Goal: Task Accomplishment & Management: Manage account settings

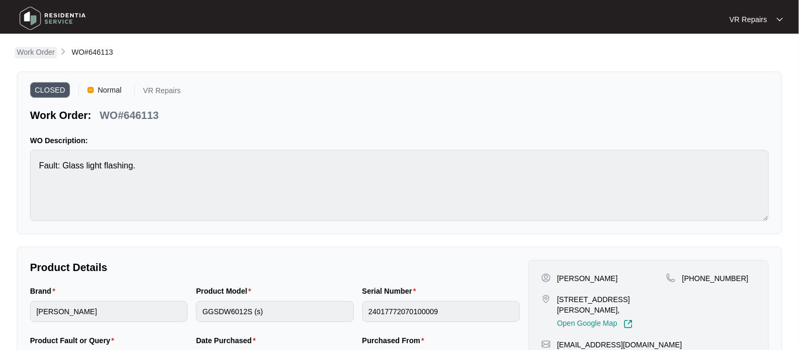
click at [41, 48] on p "Work Order" at bounding box center [36, 52] width 38 height 11
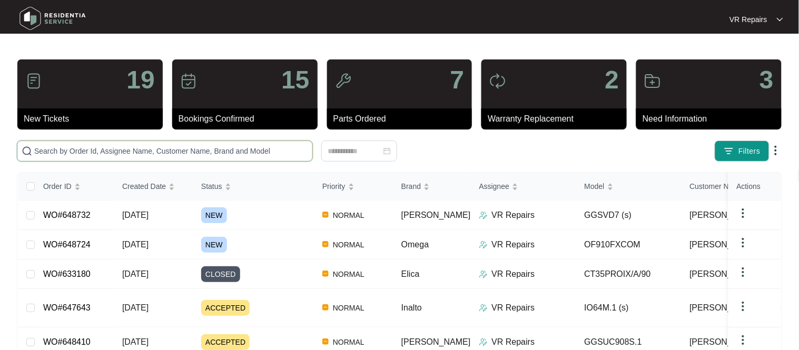
click at [137, 147] on input "text" at bounding box center [171, 151] width 274 height 12
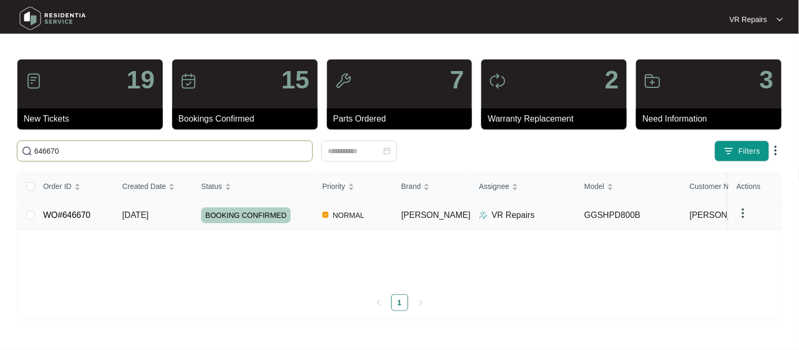
type input "646670"
click at [90, 212] on td "WO#646670" at bounding box center [74, 215] width 79 height 29
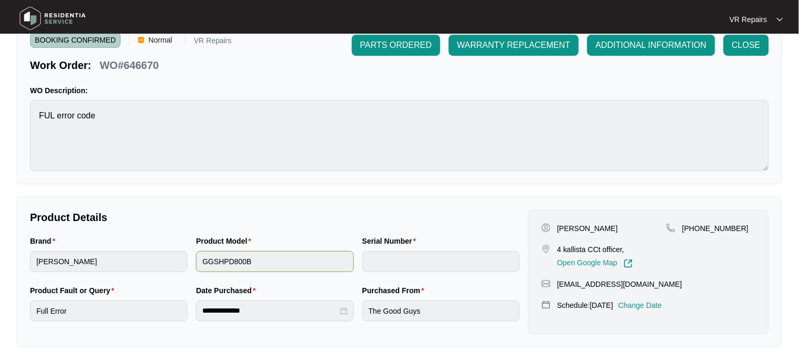
scroll to position [58, 0]
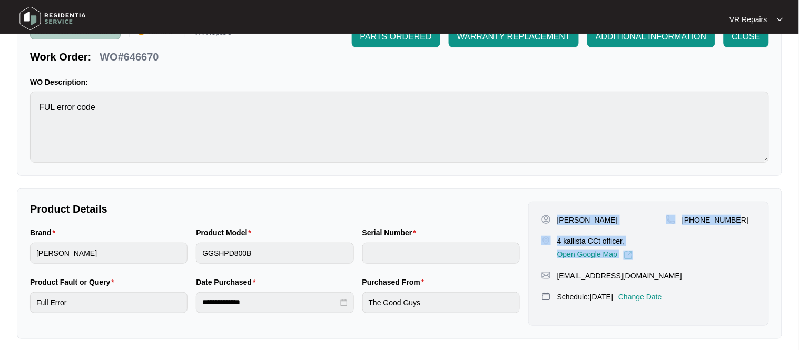
drag, startPoint x: 558, startPoint y: 220, endPoint x: 733, endPoint y: 221, distance: 174.8
click at [733, 221] on div "[PERSON_NAME] 4 kallista CCt officer, Open Google Map [PHONE_NUMBER]" at bounding box center [648, 237] width 214 height 45
copy div "[PERSON_NAME] 4 kallista CCt officer, Open Google Map [PHONE_NUMBER]"
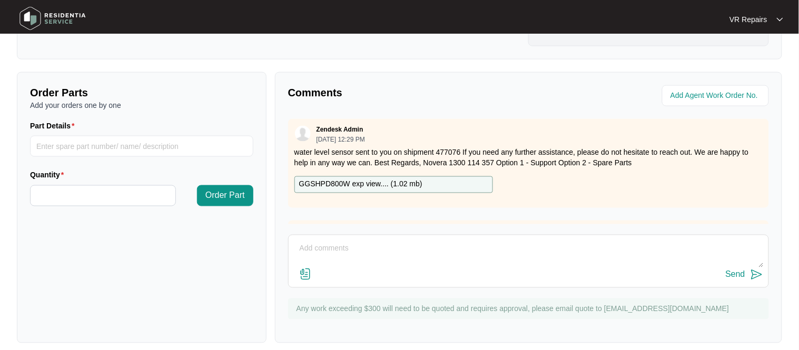
scroll to position [348, 0]
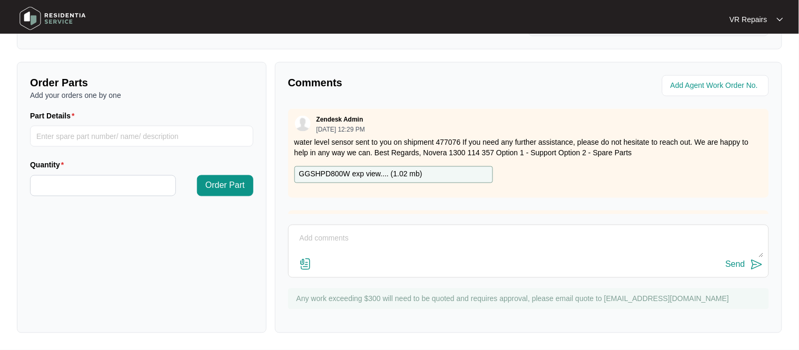
click at [324, 235] on textarea at bounding box center [528, 244] width 469 height 27
paste textarea "Investigated the dryer, and replaced the water levelling sensor, also tested pu…"
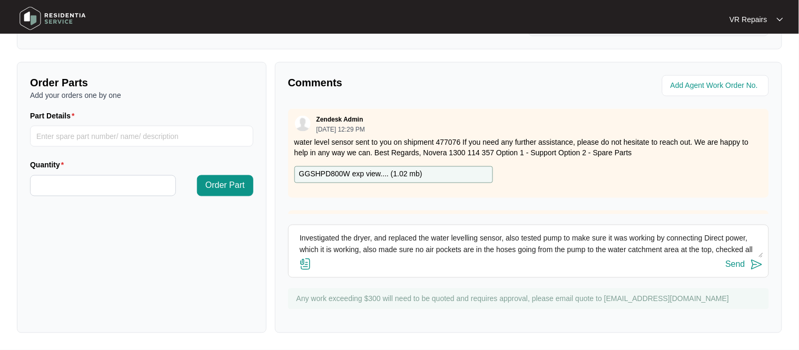
scroll to position [19, 0]
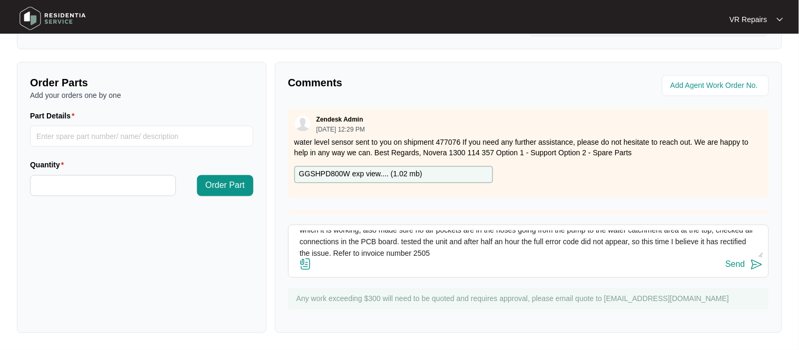
type textarea "Investigated the dryer, and replaced the water levelling sensor, also tested pu…"
click at [737, 267] on div "Send" at bounding box center [735, 264] width 19 height 9
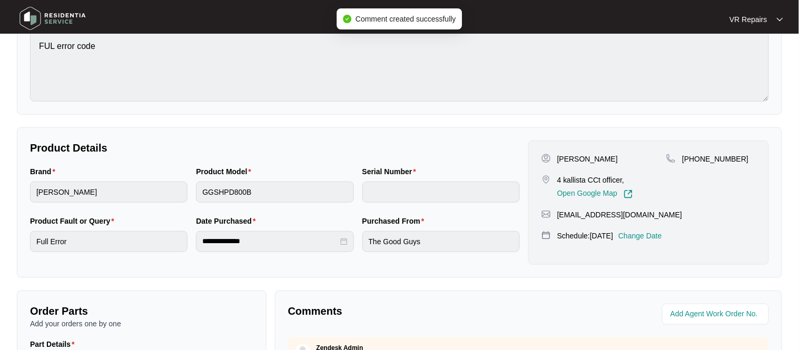
scroll to position [0, 0]
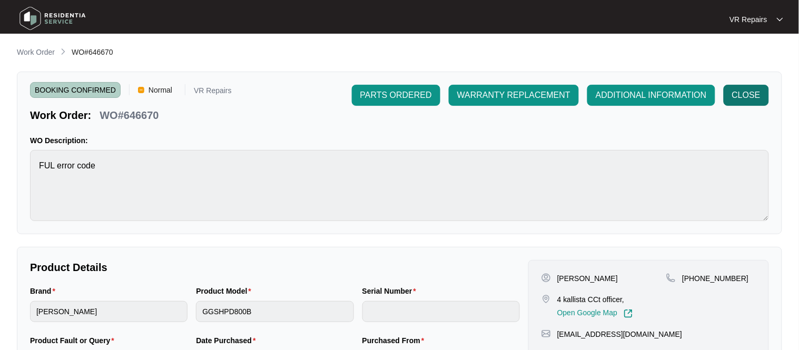
click at [742, 91] on span "CLOSE" at bounding box center [746, 95] width 28 height 13
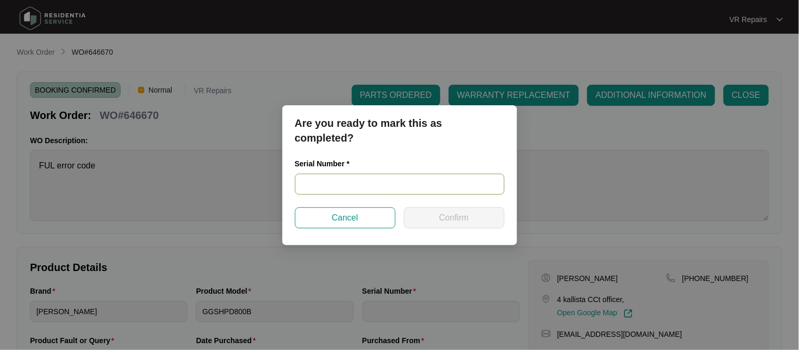
click at [351, 181] on input "text" at bounding box center [400, 184] width 210 height 21
paste input "540V2330101A4155P00003"
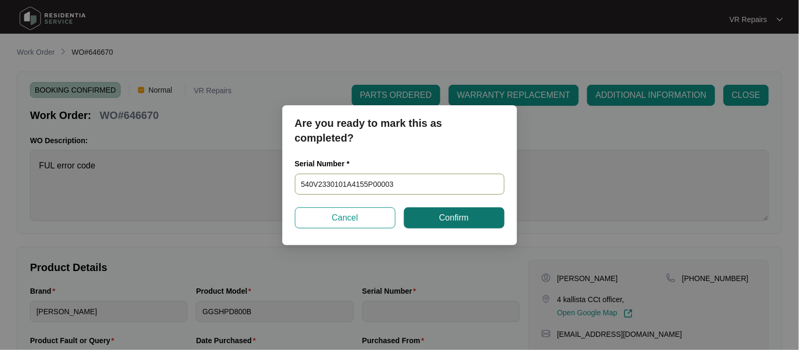
type input "540V2330101A4155P00003"
click at [442, 221] on span "Confirm" at bounding box center [453, 218] width 29 height 13
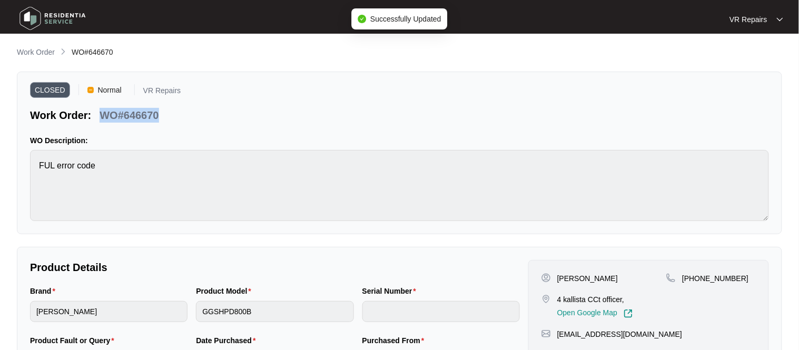
drag, startPoint x: 158, startPoint y: 114, endPoint x: 105, endPoint y: 115, distance: 53.7
click at [105, 115] on p "WO#646670" at bounding box center [129, 115] width 59 height 15
copy p "WO#646670"
type input "540V2330101A4155P00003"
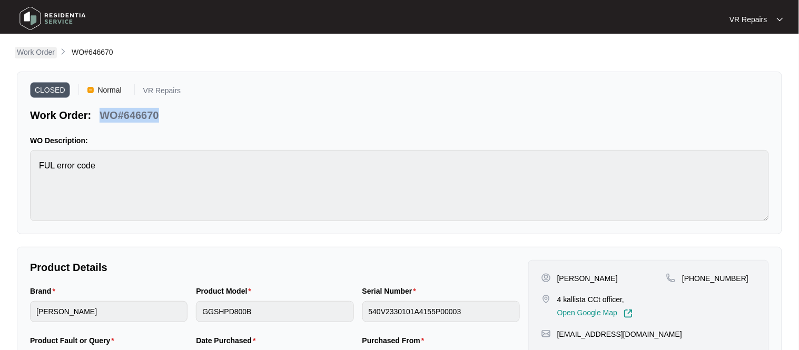
click at [37, 48] on p "Work Order" at bounding box center [36, 52] width 38 height 11
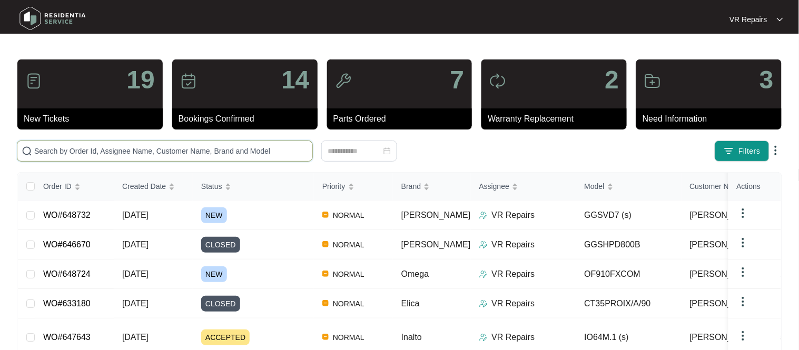
click at [113, 149] on input "text" at bounding box center [171, 151] width 274 height 12
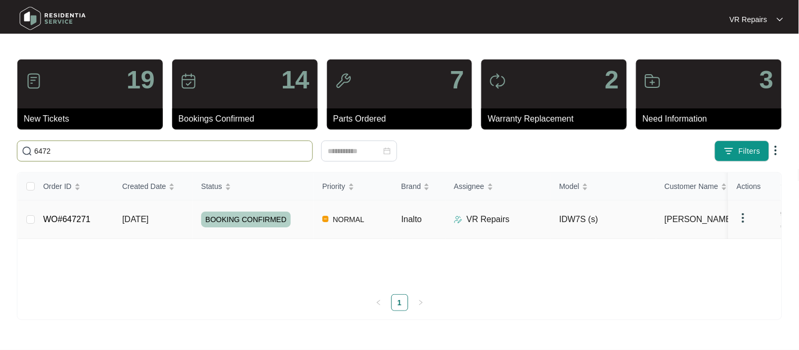
type input "6472"
click at [73, 215] on link "WO#647271" at bounding box center [66, 219] width 47 height 9
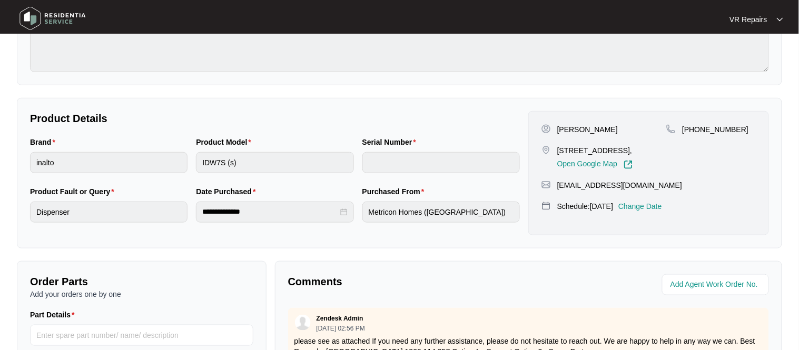
scroll to position [155, 0]
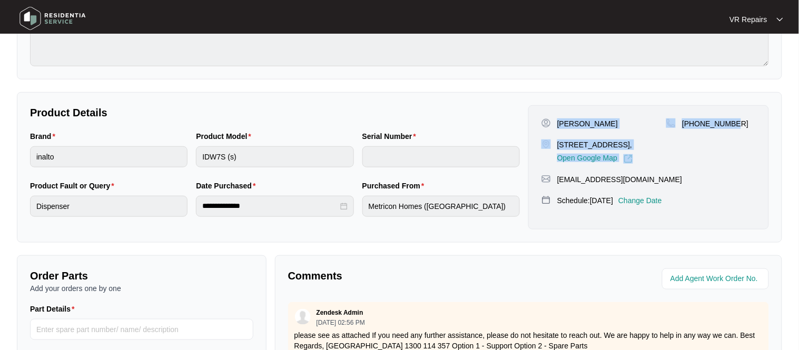
drag, startPoint x: 557, startPoint y: 121, endPoint x: 744, endPoint y: 119, distance: 187.5
click at [744, 119] on div "[PERSON_NAME] [STREET_ADDRESS], Open Google Map [PHONE_NUMBER]" at bounding box center [648, 140] width 214 height 45
copy div "[PERSON_NAME] [STREET_ADDRESS], Open Google Map [PHONE_NUMBER]"
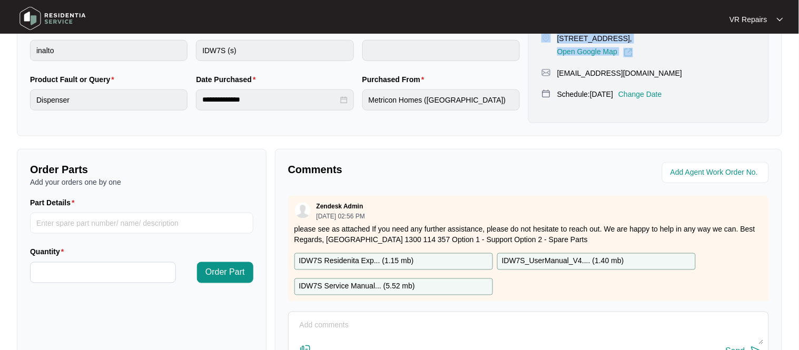
scroll to position [349, 0]
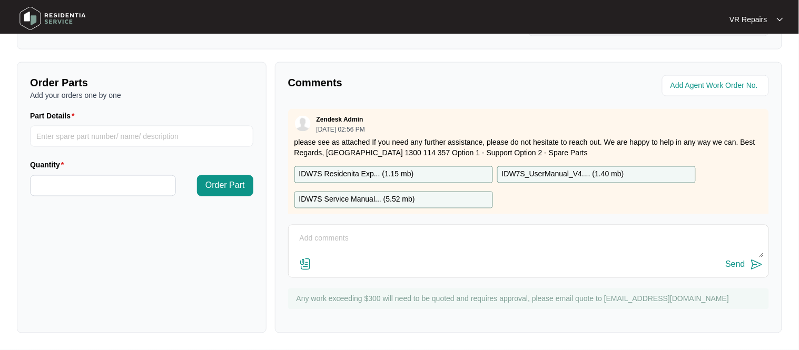
click at [327, 243] on textarea at bounding box center [528, 244] width 469 height 27
type textarea "Replaced faulty soap dispenser, refer to invoice number 2506"
click at [739, 264] on div "Send" at bounding box center [735, 264] width 19 height 9
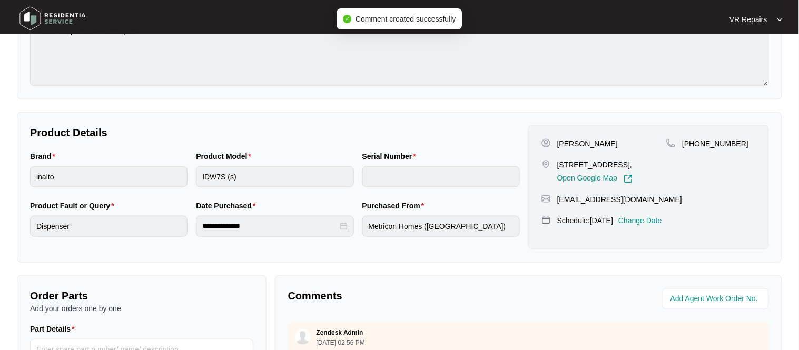
scroll to position [0, 0]
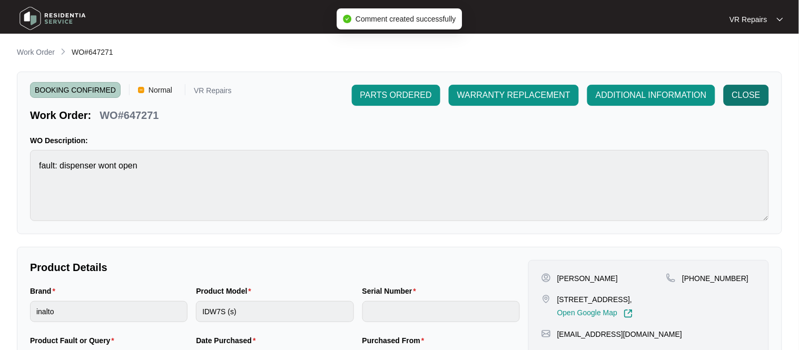
click at [738, 98] on span "CLOSE" at bounding box center [746, 95] width 28 height 13
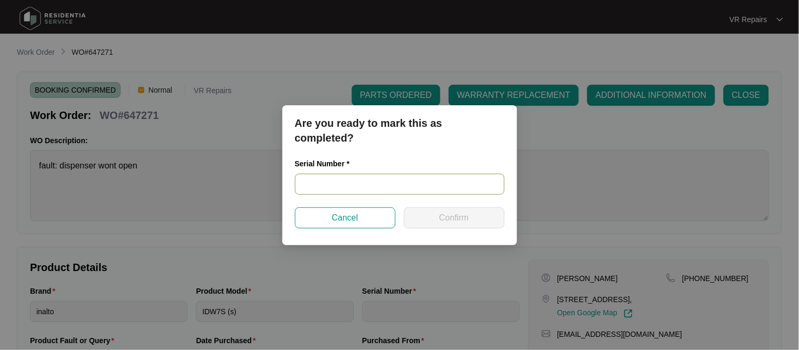
click at [349, 191] on input "text" at bounding box center [400, 184] width 210 height 21
paste input "20102735010100139"
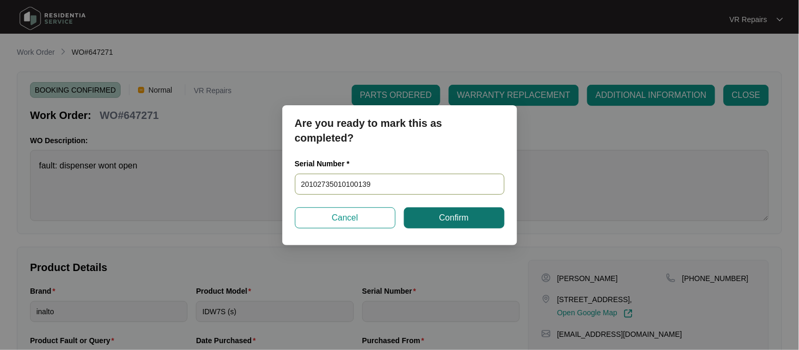
type input "20102735010100139"
click at [478, 220] on button "Confirm" at bounding box center [454, 217] width 101 height 21
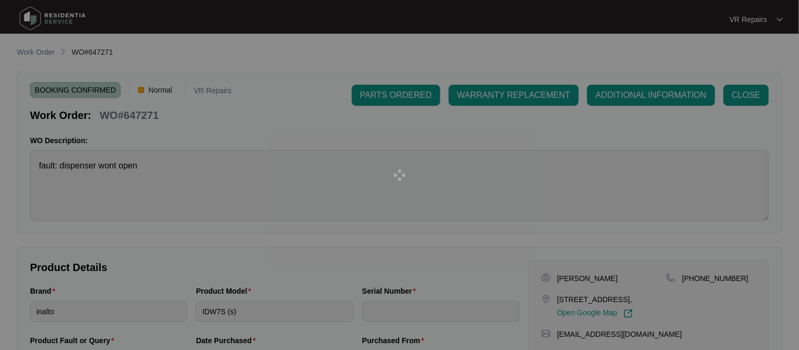
type input "20102735010100139"
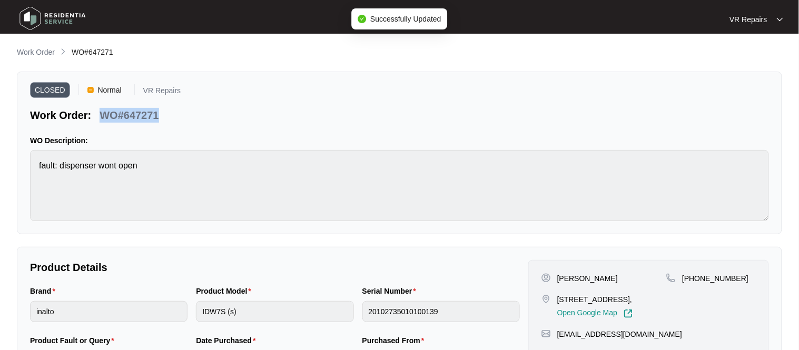
drag, startPoint x: 158, startPoint y: 115, endPoint x: 104, endPoint y: 115, distance: 54.8
click at [104, 115] on div "WO#647271" at bounding box center [128, 113] width 67 height 18
copy p "WO#647271"
click at [37, 50] on p "Work Order" at bounding box center [36, 52] width 38 height 11
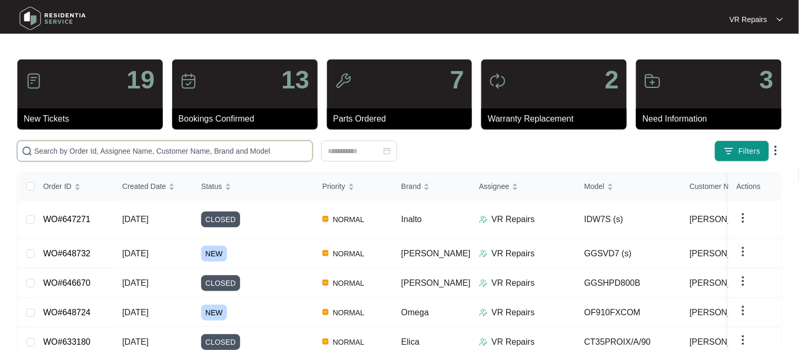
click at [127, 152] on input "text" at bounding box center [171, 151] width 274 height 12
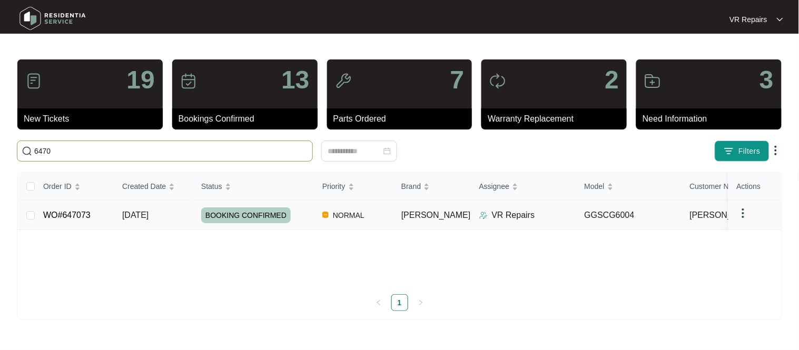
type input "6470"
click at [70, 223] on td "WO#647073" at bounding box center [74, 215] width 79 height 29
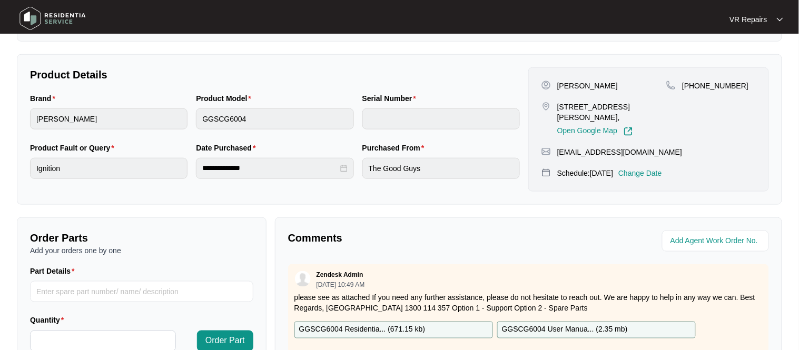
scroll to position [349, 0]
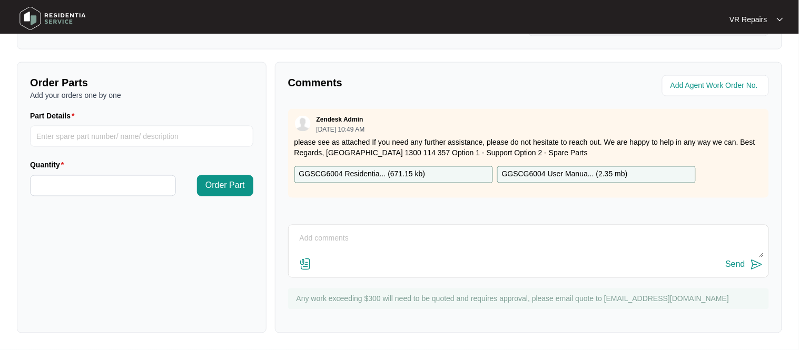
click at [324, 234] on textarea at bounding box center [528, 244] width 469 height 27
paste textarea "Investigated gas cooktop and amended the height of the knobs so that when they …"
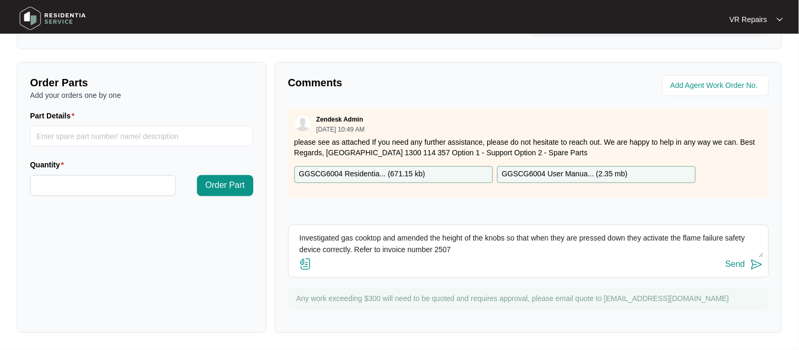
type textarea "Investigated gas cooktop and amended the height of the knobs so that when they …"
click at [305, 266] on img at bounding box center [305, 264] width 13 height 13
click at [0, 0] on input "file" at bounding box center [0, 0] width 0 height 0
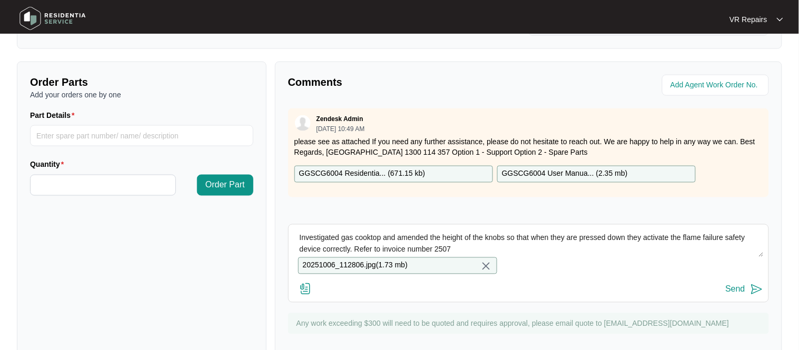
click at [735, 290] on div "Send" at bounding box center [735, 289] width 19 height 9
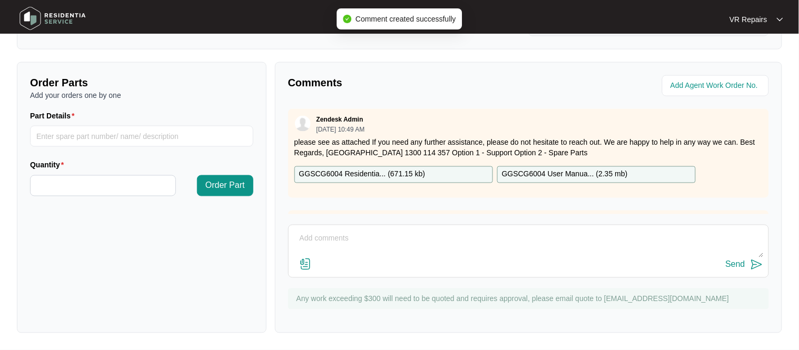
scroll to position [64, 0]
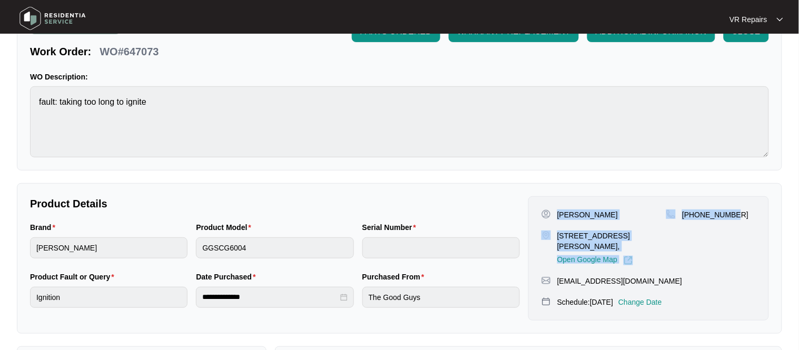
drag, startPoint x: 557, startPoint y: 213, endPoint x: 740, endPoint y: 225, distance: 183.7
click at [740, 225] on div "[PERSON_NAME] [STREET_ADDRESS][PERSON_NAME], Open Google Map [PHONE_NUMBER]" at bounding box center [648, 238] width 214 height 56
copy div "[PERSON_NAME] [STREET_ADDRESS][PERSON_NAME], Open Google Map [PHONE_NUMBER]"
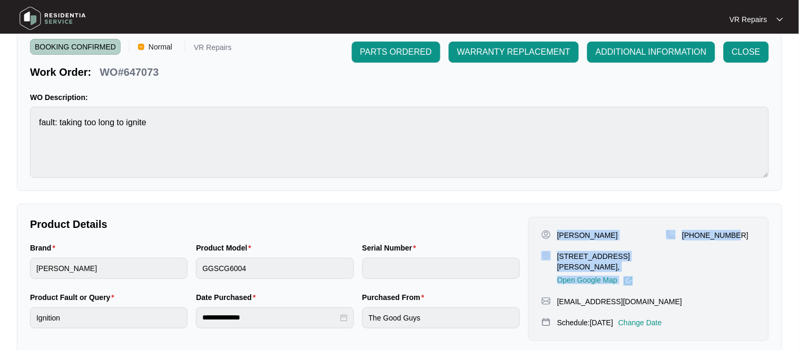
scroll to position [0, 0]
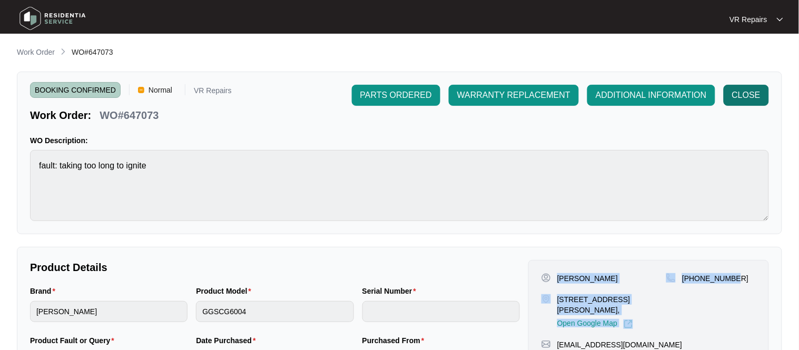
click at [735, 93] on span "CLOSE" at bounding box center [746, 95] width 28 height 13
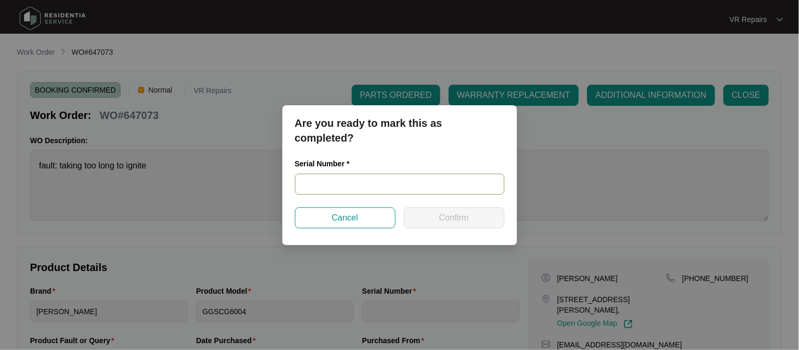
click at [364, 186] on input "text" at bounding box center [400, 184] width 210 height 21
paste input "no serial #"
type input "no serial #"
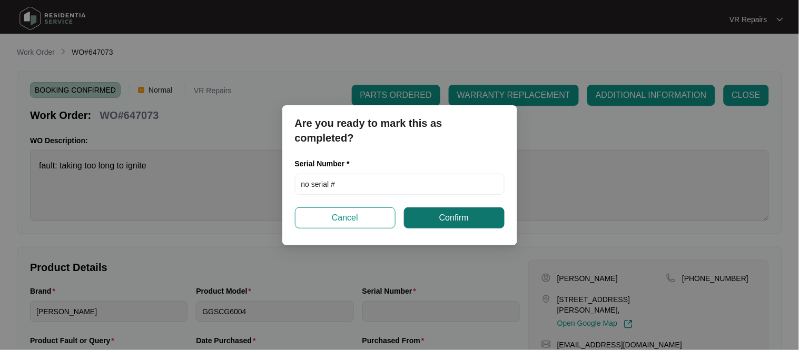
click at [422, 219] on button "Confirm" at bounding box center [454, 217] width 101 height 21
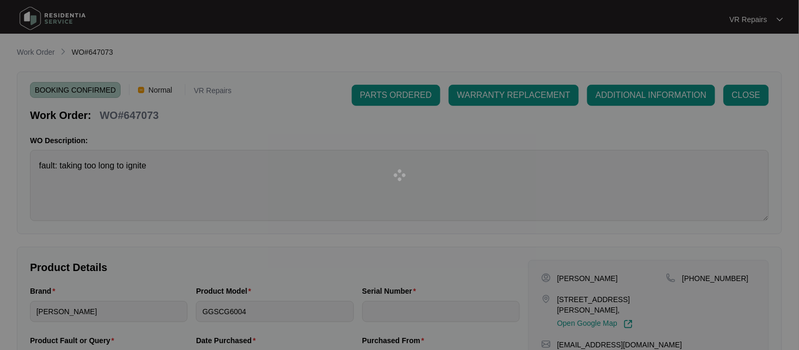
type input "no serial #"
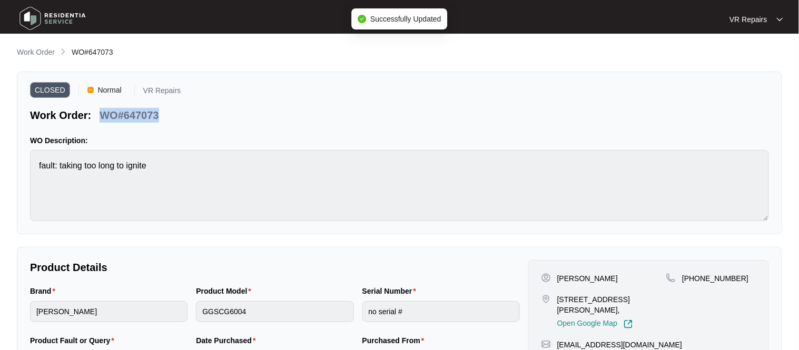
drag, startPoint x: 160, startPoint y: 114, endPoint x: 103, endPoint y: 115, distance: 56.3
click at [103, 115] on div "WO#647073" at bounding box center [128, 113] width 67 height 18
copy p "WO#647073"
